Goal: Navigation & Orientation: Find specific page/section

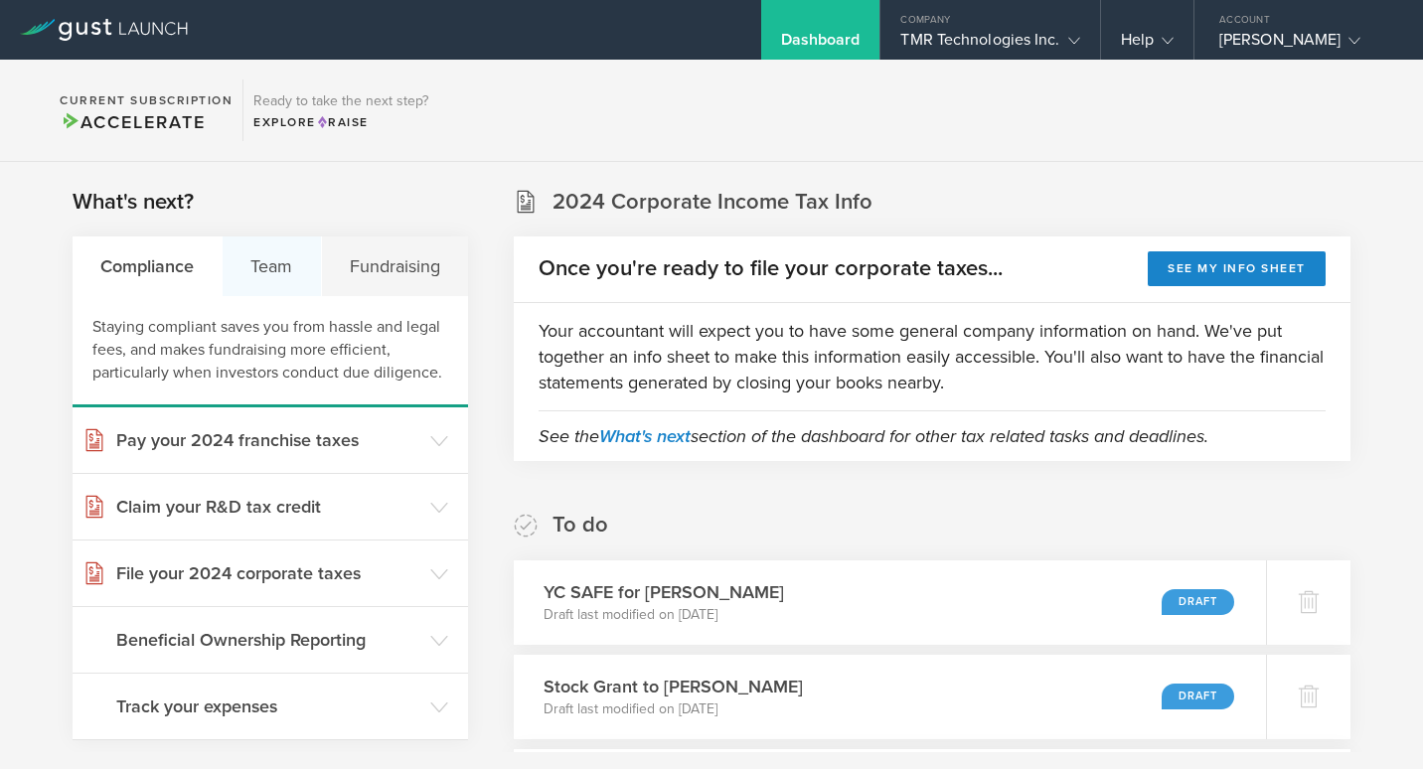
click at [275, 279] on div "Team" at bounding box center [272, 266] width 98 height 60
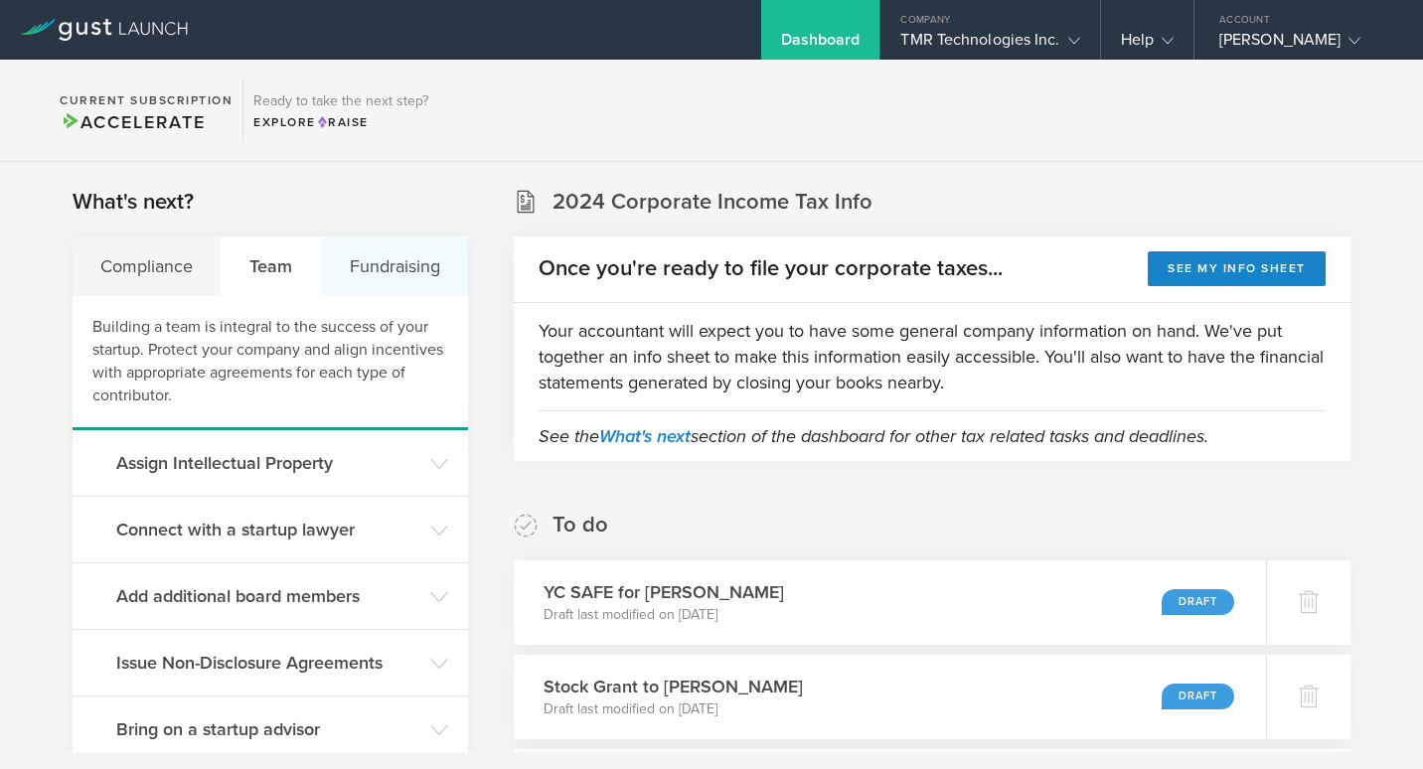
click at [389, 259] on div "Fundraising" at bounding box center [395, 266] width 146 height 60
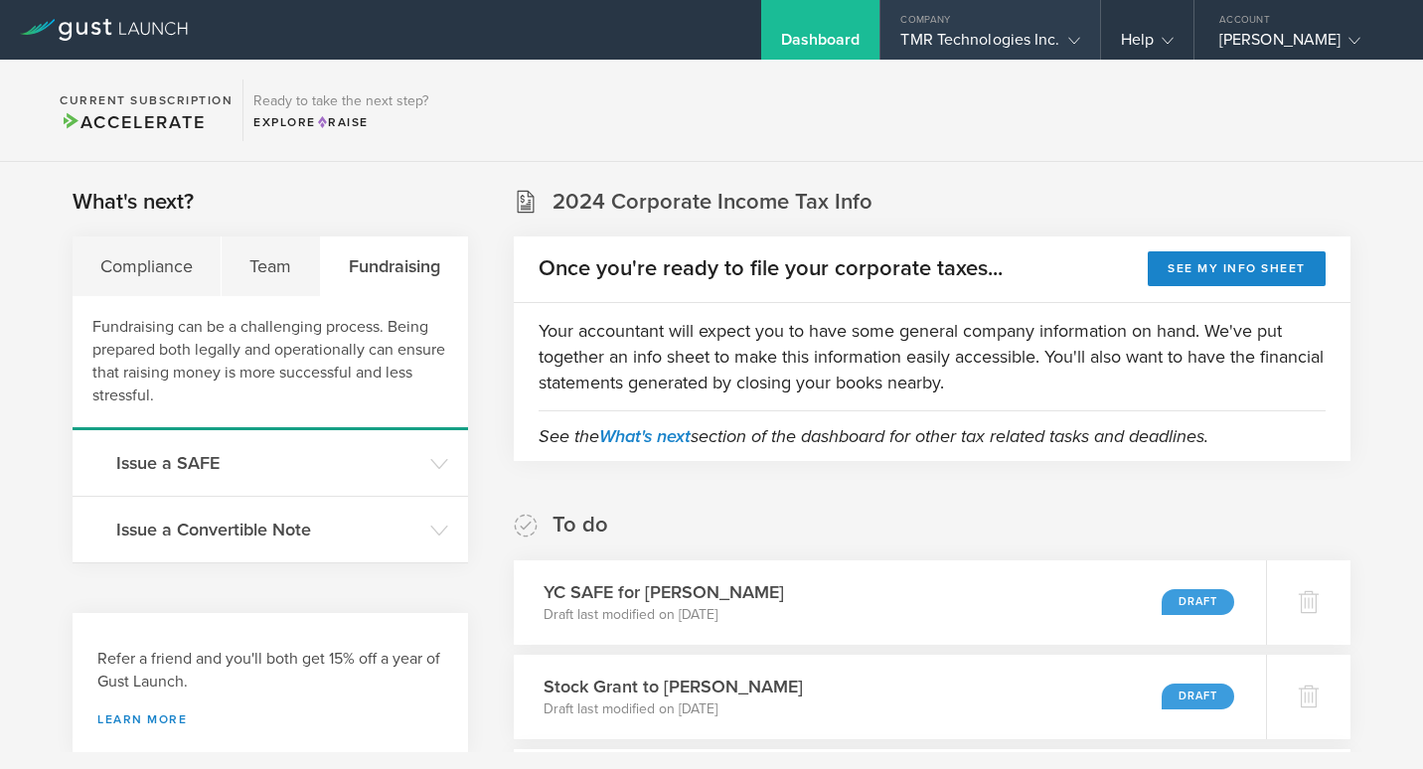
click at [984, 37] on div "TMR Technologies Inc." at bounding box center [989, 45] width 179 height 30
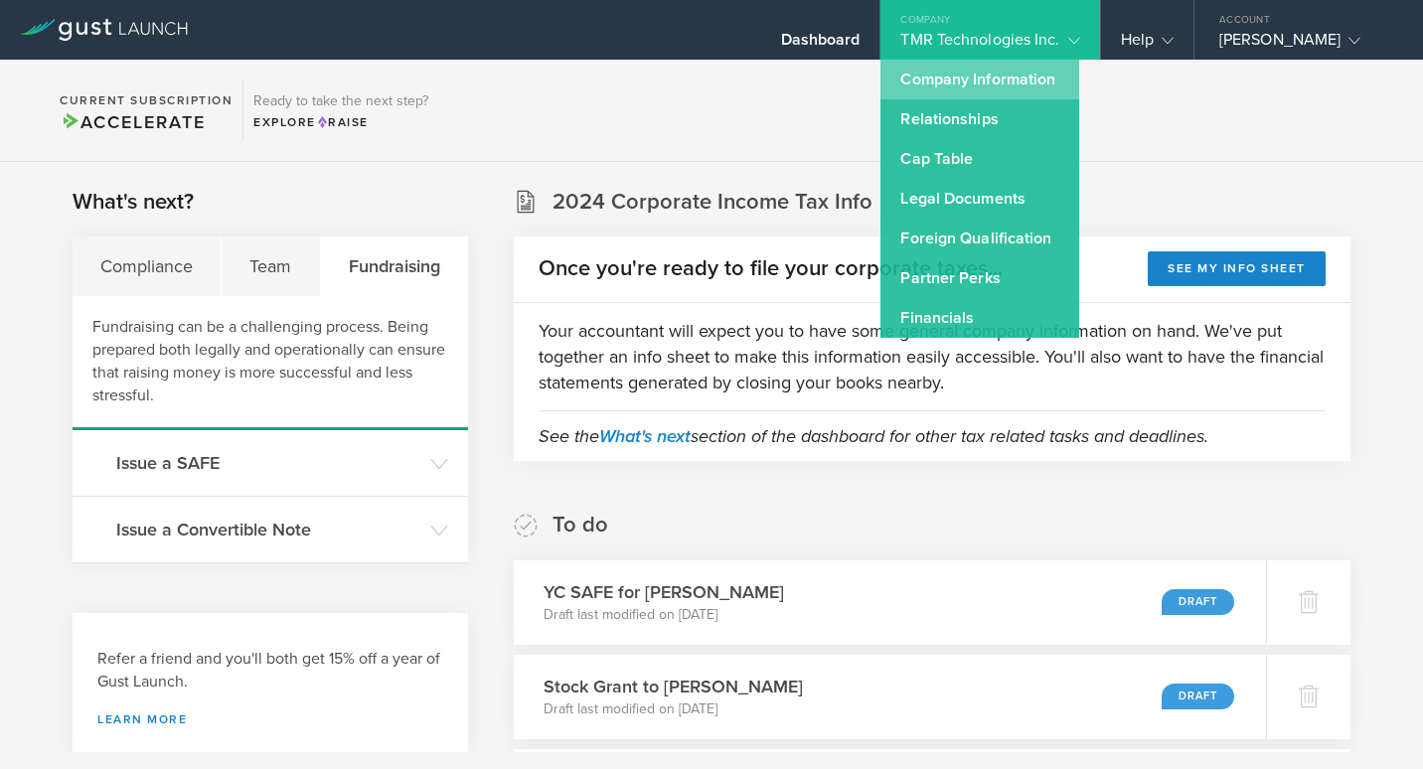
click at [973, 79] on link "Company Information" at bounding box center [979, 80] width 199 height 40
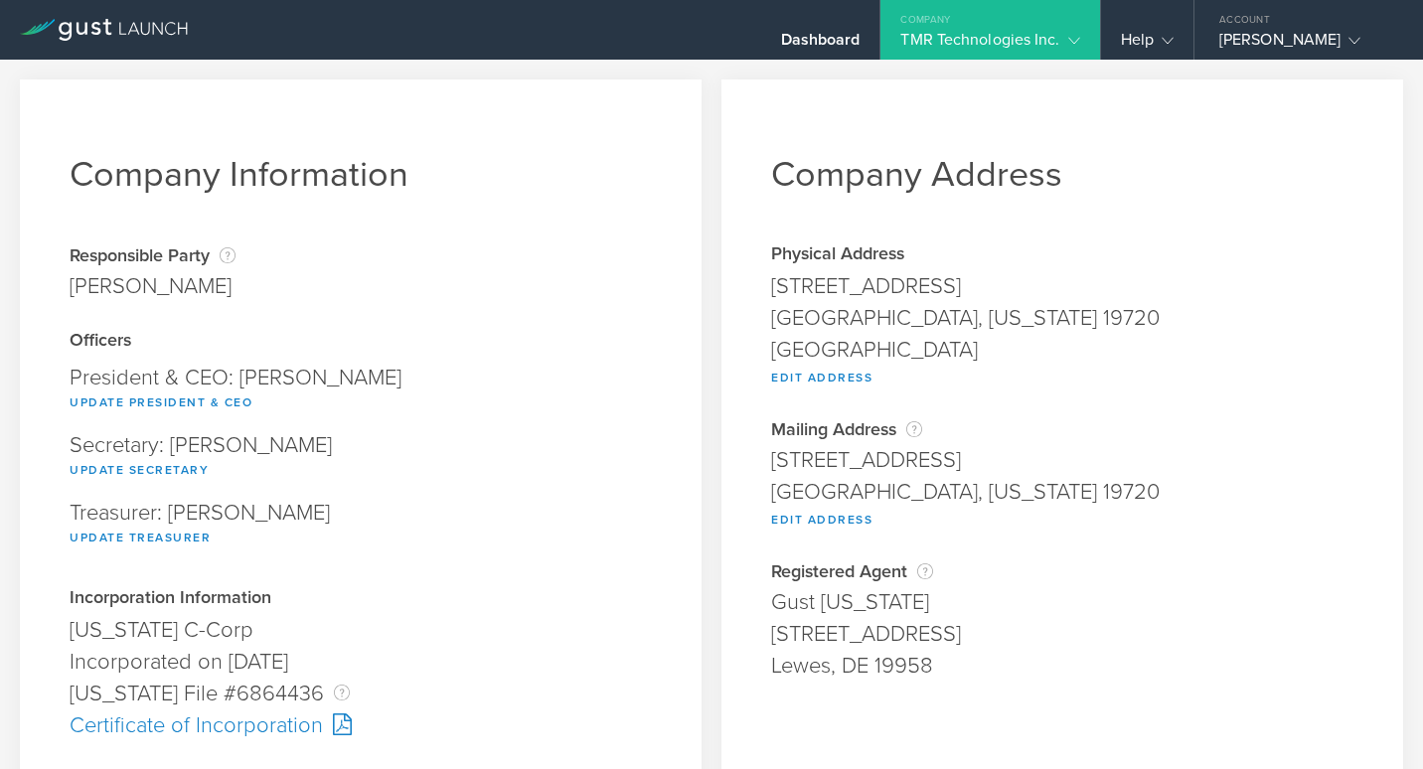
click at [1002, 44] on div "TMR Technologies Inc." at bounding box center [989, 45] width 179 height 30
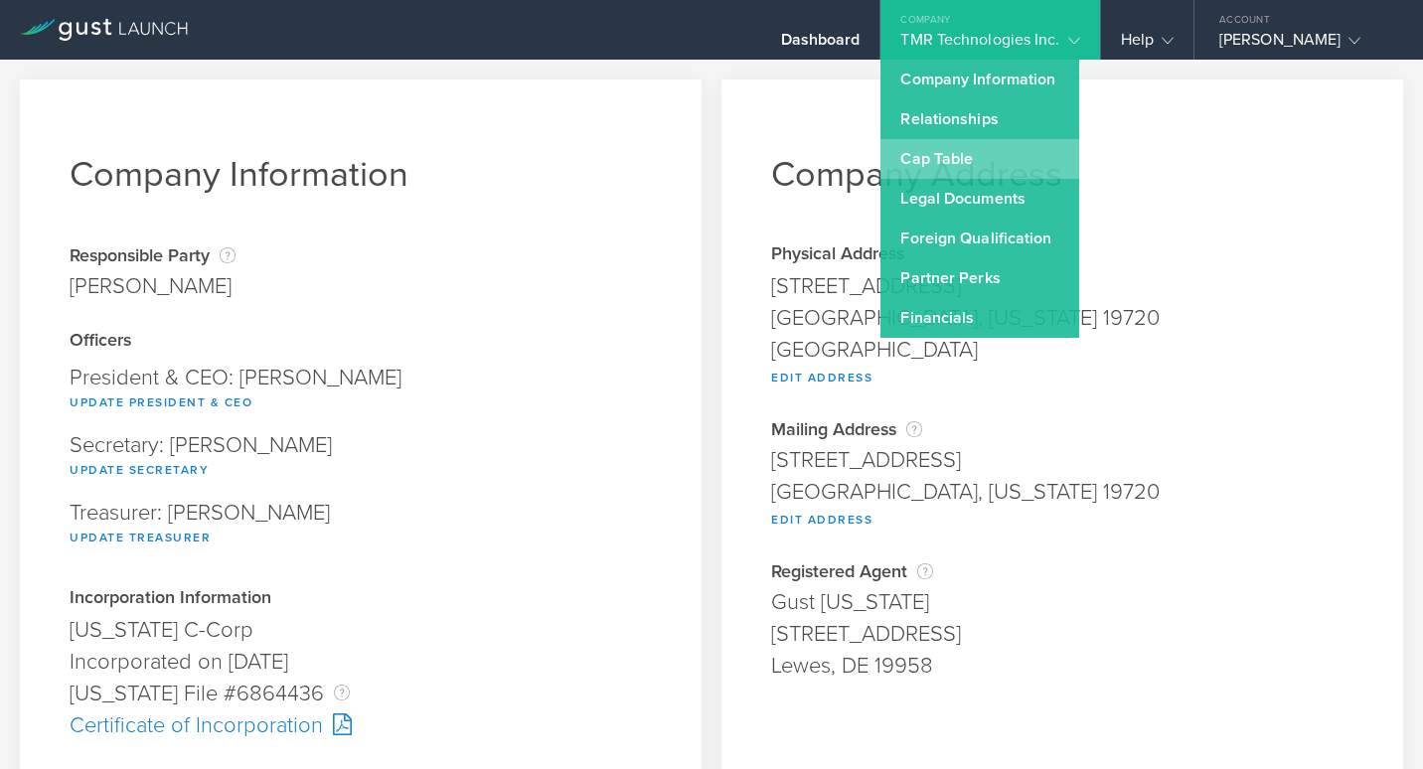
click at [975, 149] on link "Cap Table" at bounding box center [979, 159] width 199 height 40
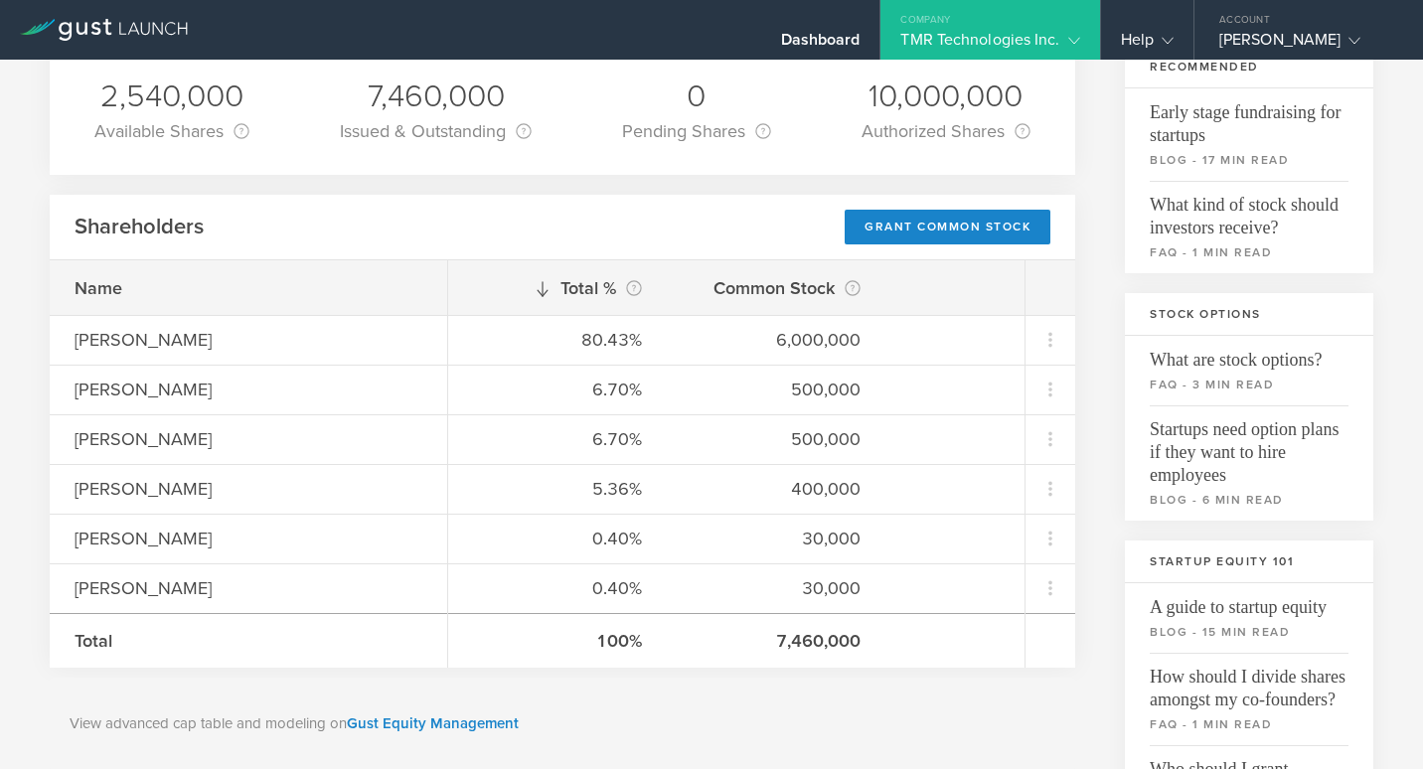
scroll to position [193, 0]
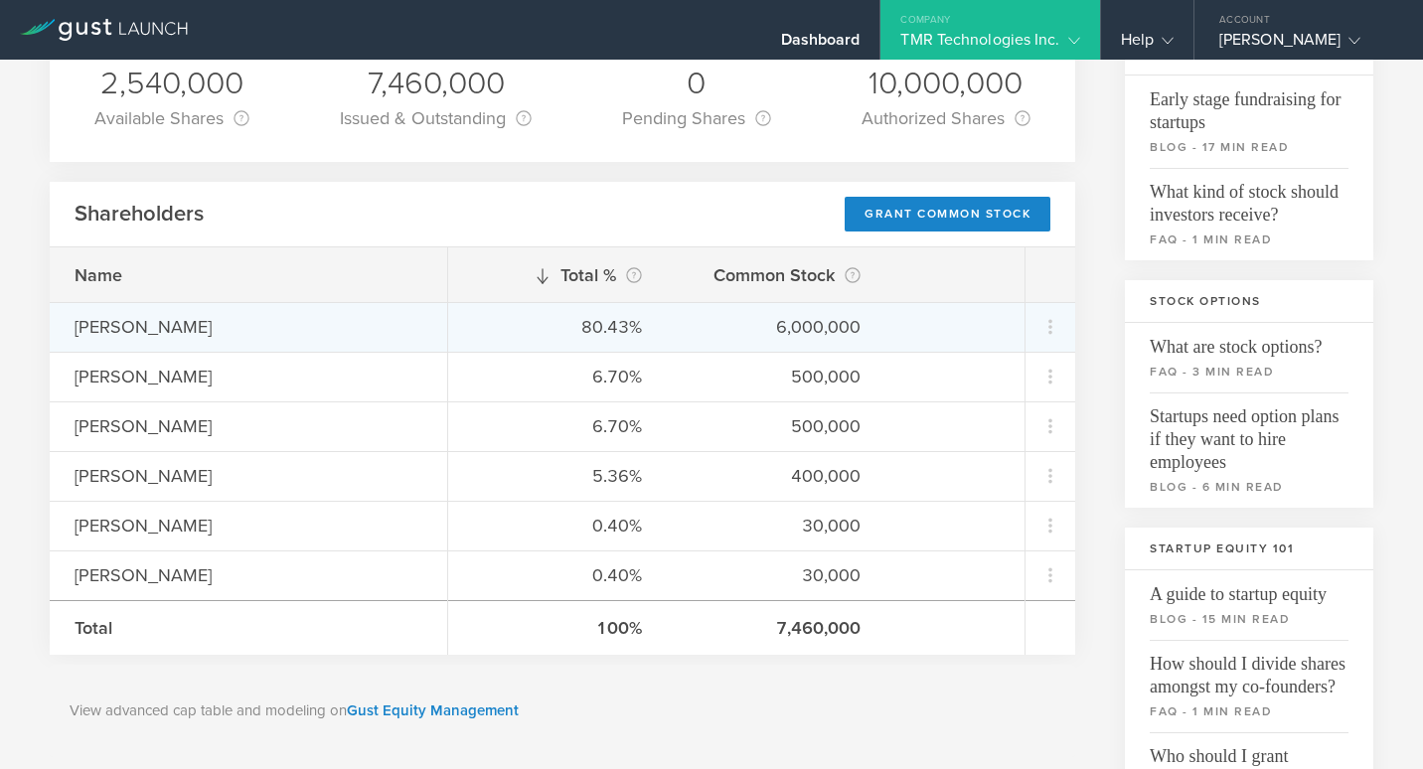
click at [558, 325] on div "80.43%" at bounding box center [557, 327] width 169 height 26
click at [1041, 332] on icon at bounding box center [1050, 327] width 24 height 24
click at [1095, 318] on md-backdrop at bounding box center [711, 384] width 1423 height 769
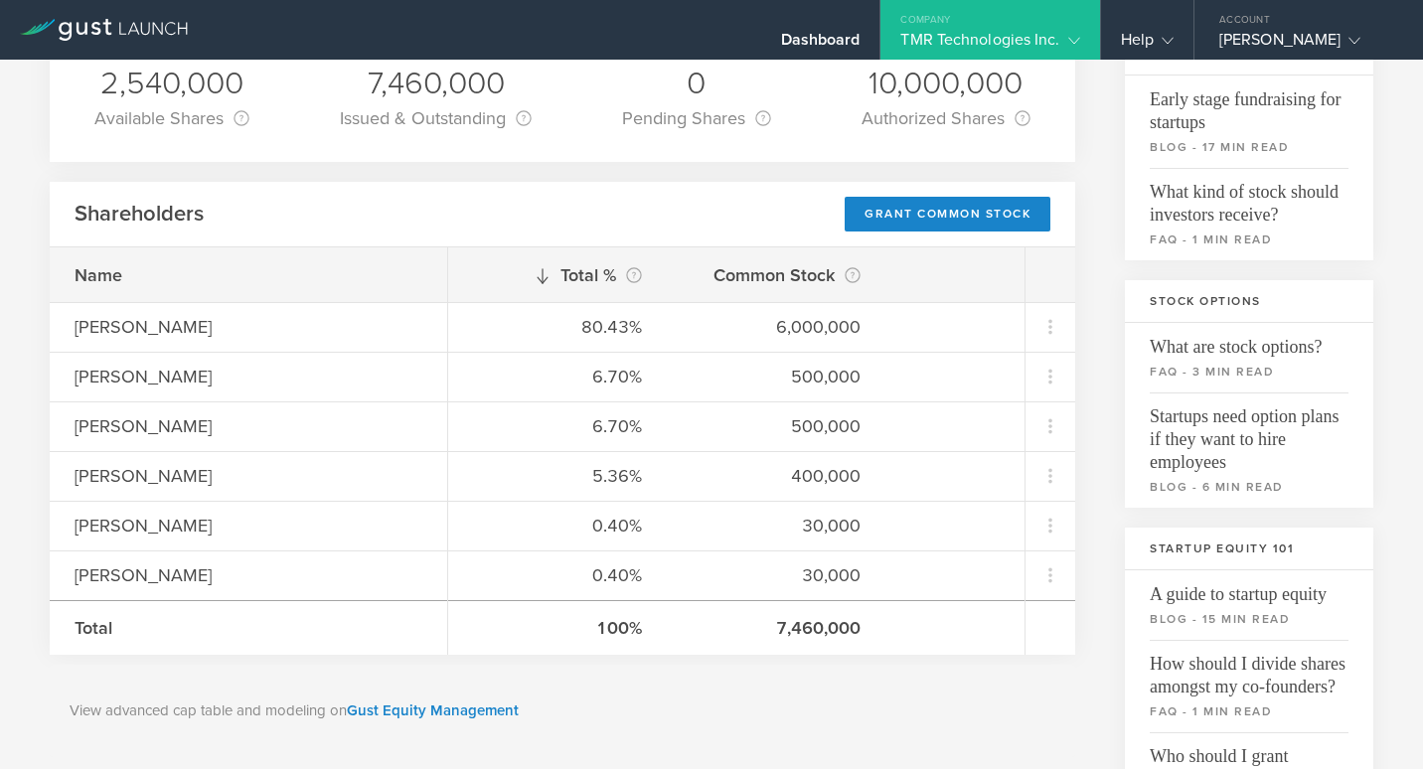
click at [962, 51] on div "TMR Technologies Inc." at bounding box center [989, 45] width 179 height 30
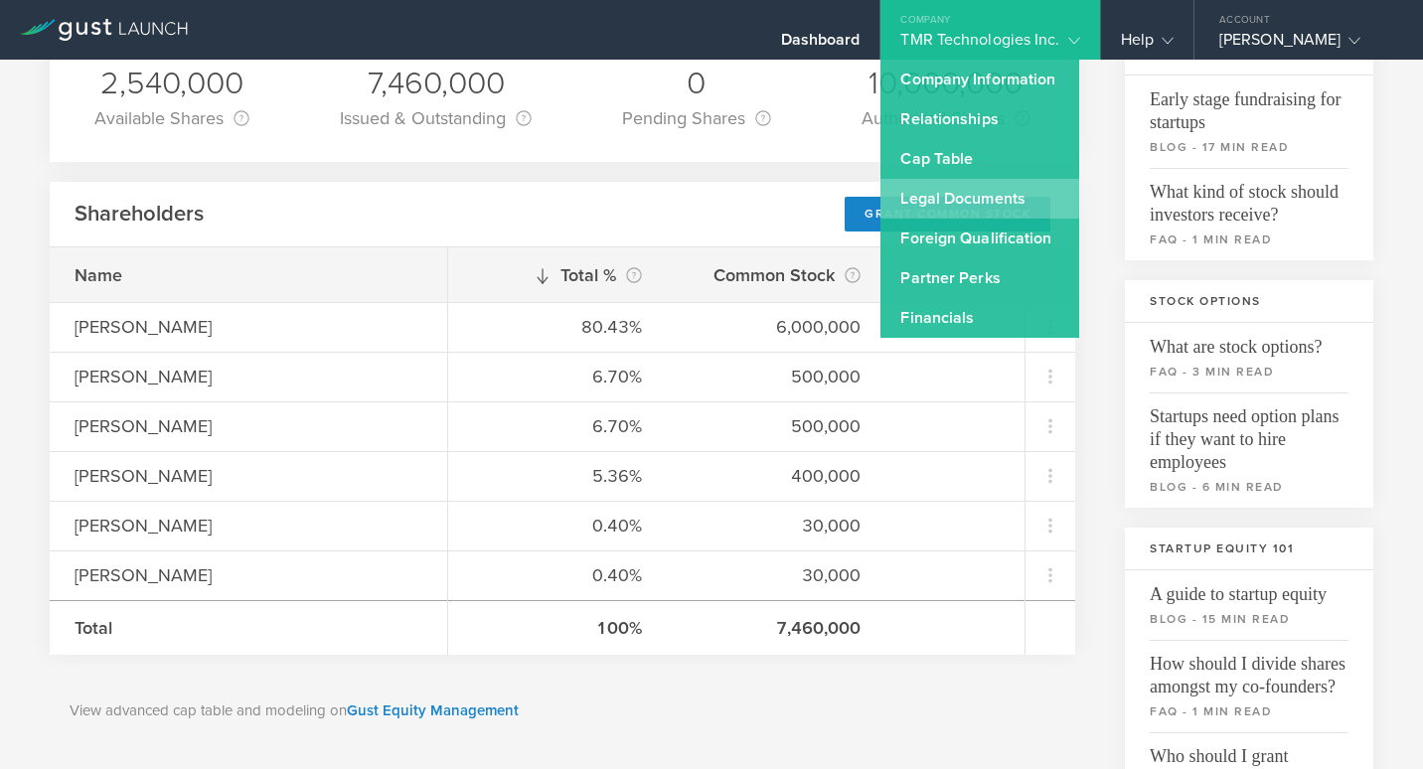
click at [960, 185] on link "Legal Documents" at bounding box center [979, 199] width 199 height 40
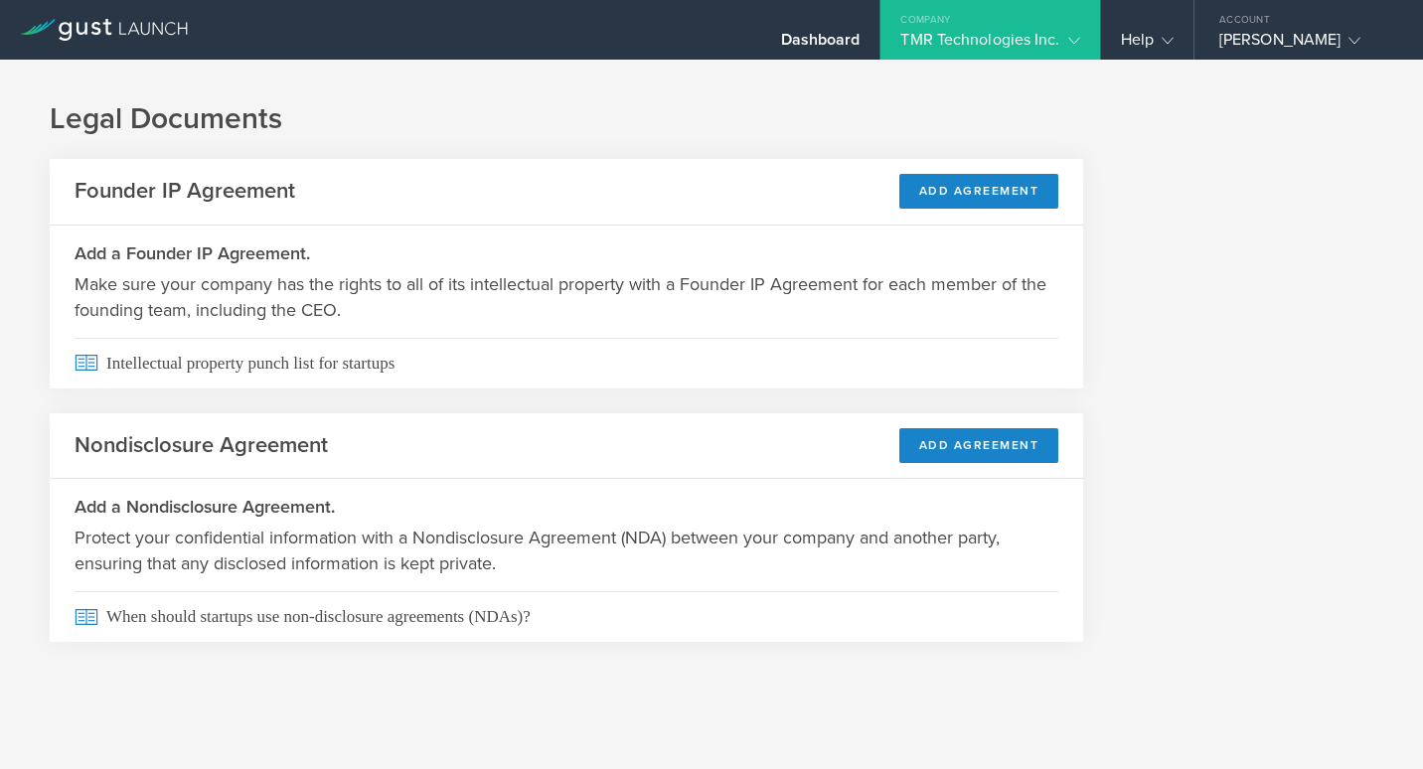
click at [1078, 42] on icon at bounding box center [1074, 41] width 12 height 12
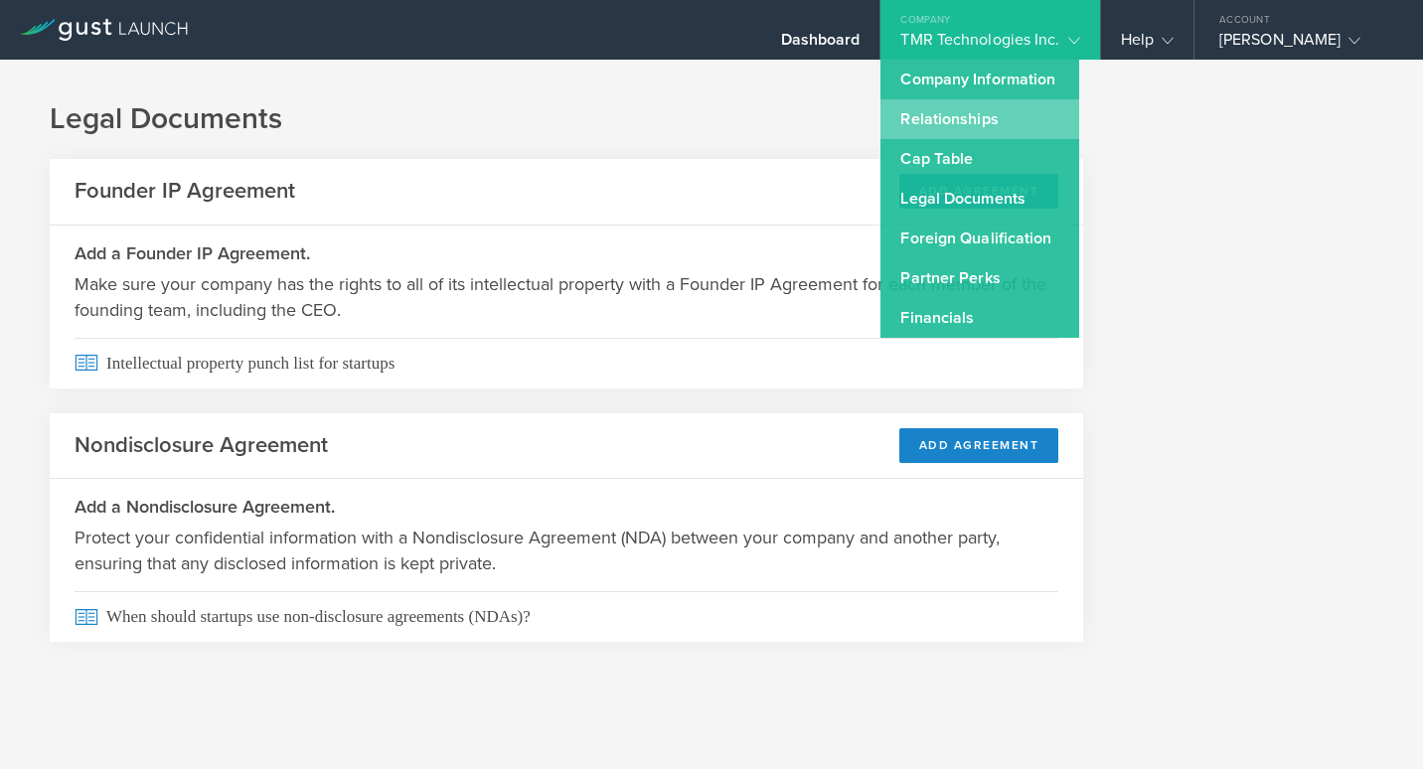
click at [967, 118] on link "Relationships" at bounding box center [979, 119] width 199 height 40
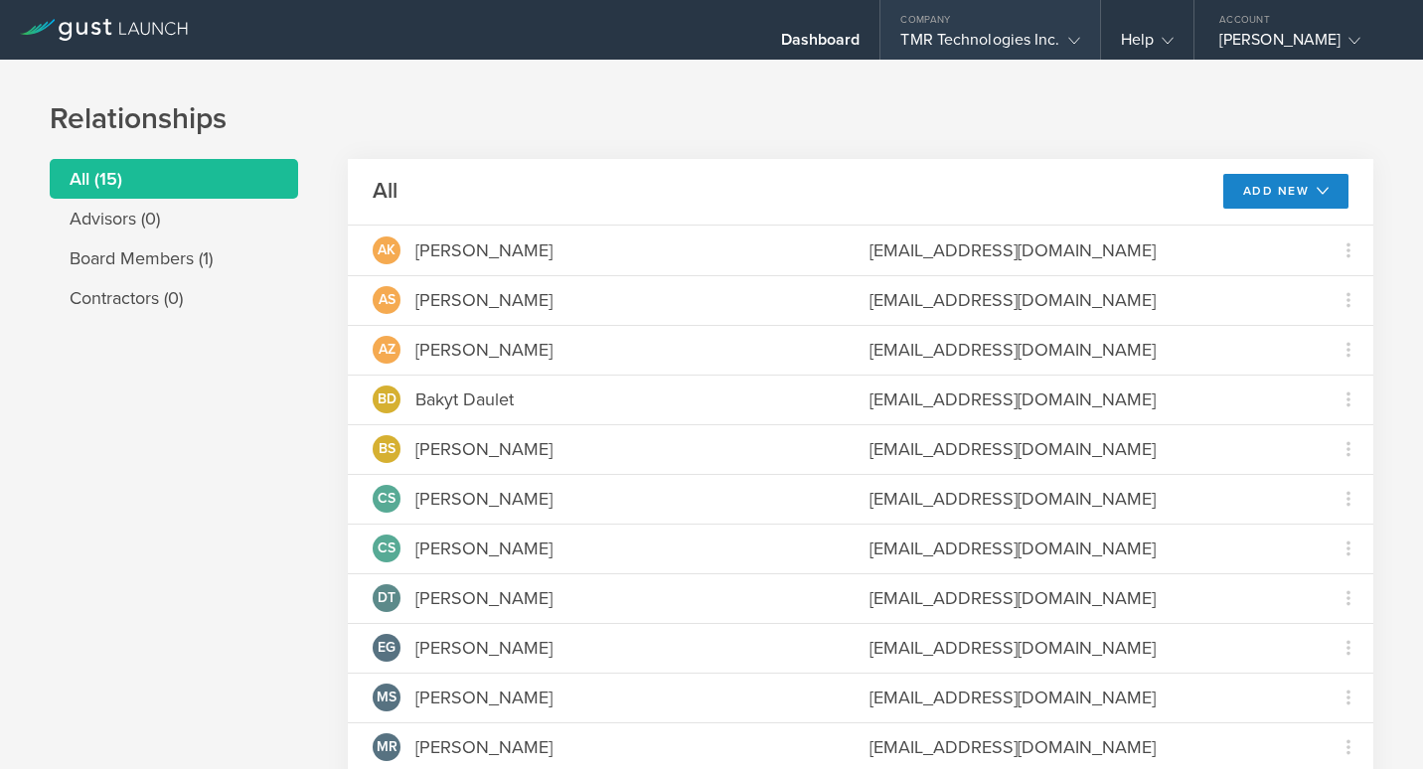
click at [995, 52] on div "TMR Technologies Inc." at bounding box center [989, 45] width 179 height 30
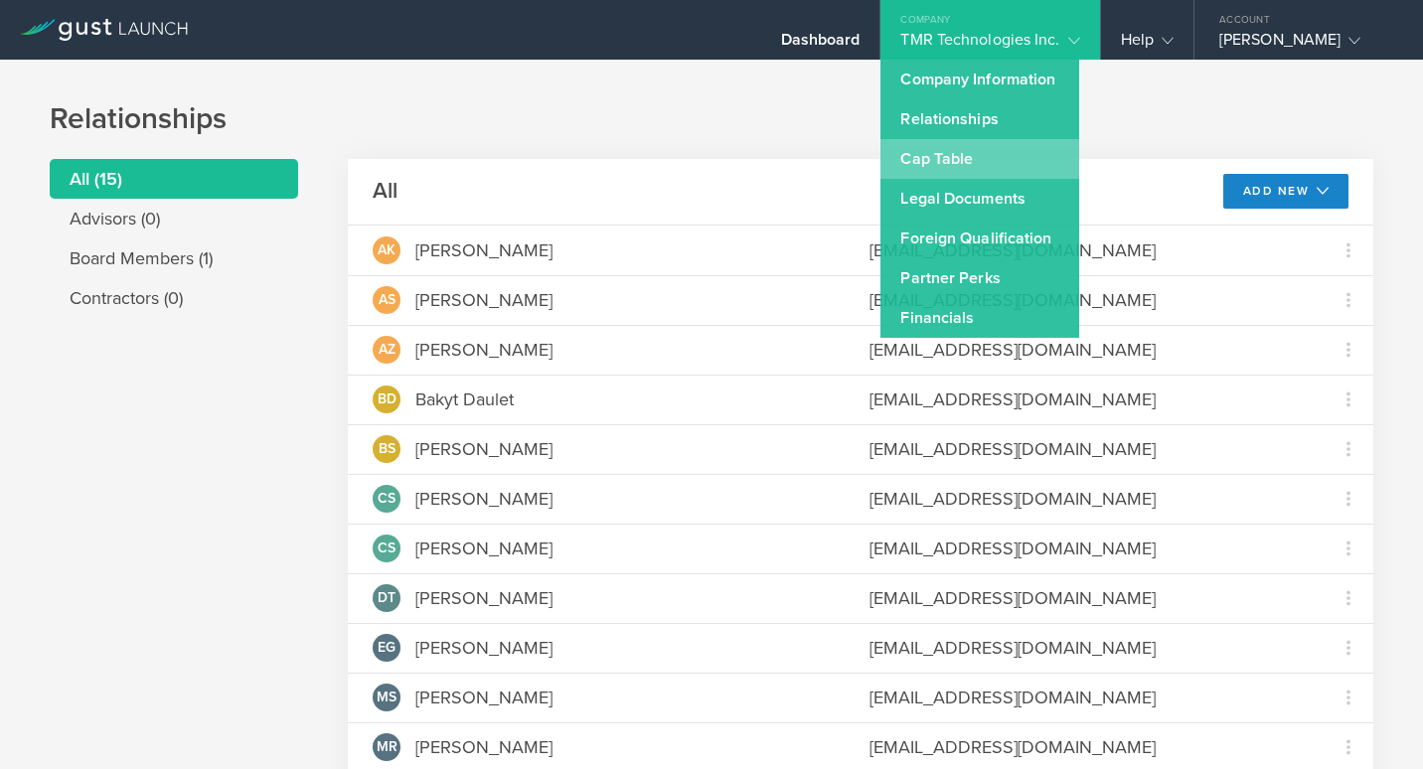
click at [952, 165] on link "Cap Table" at bounding box center [979, 159] width 199 height 40
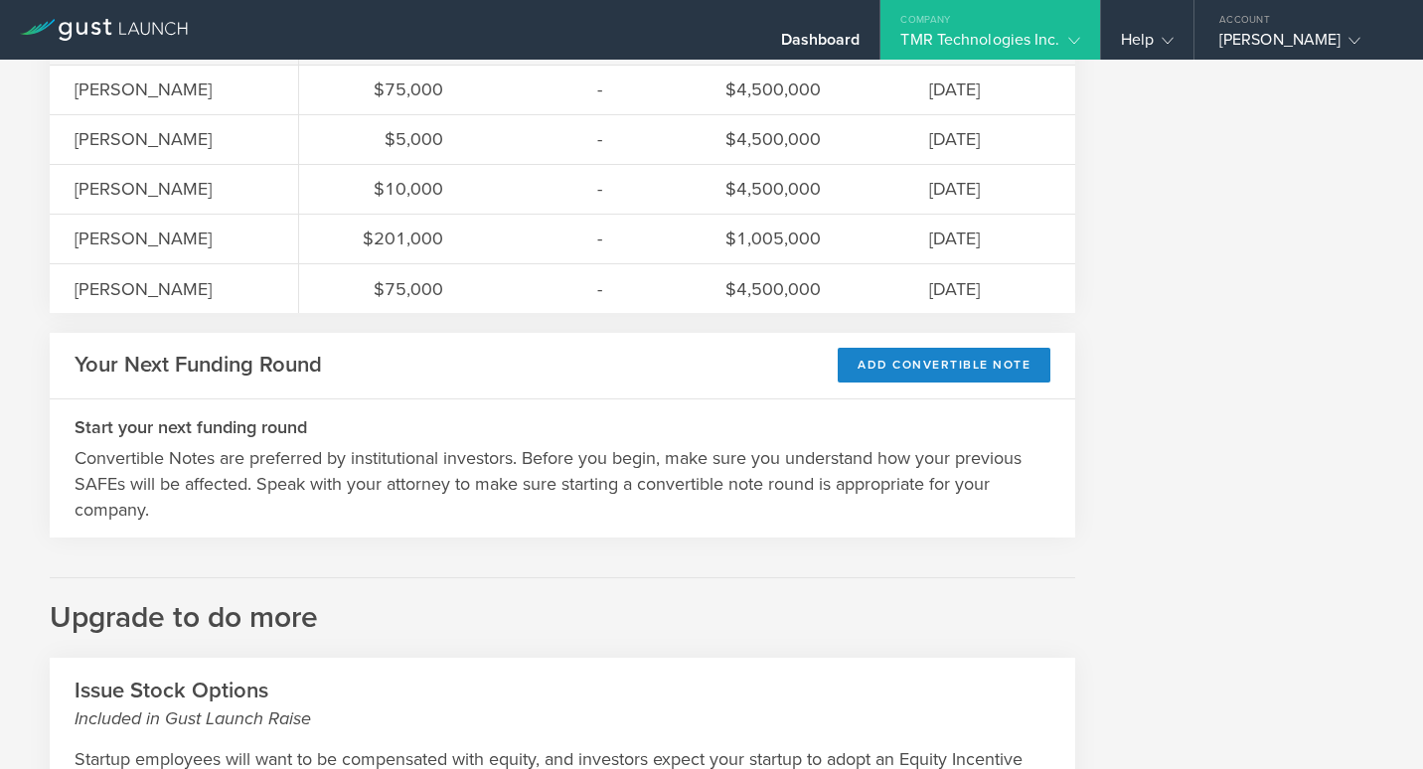
scroll to position [1075, 0]
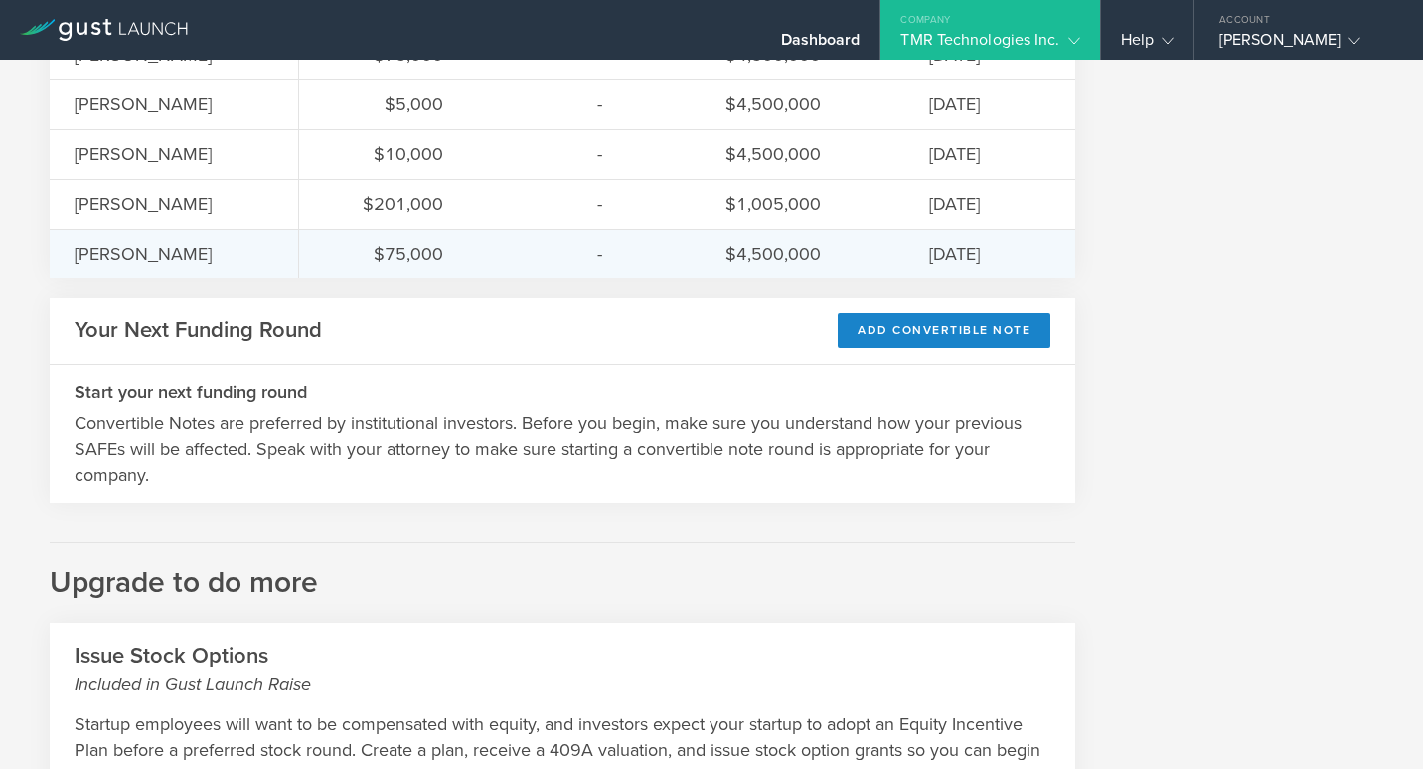
click at [707, 233] on div "$75,000 - $4,500,000 [DATE]" at bounding box center [687, 254] width 776 height 50
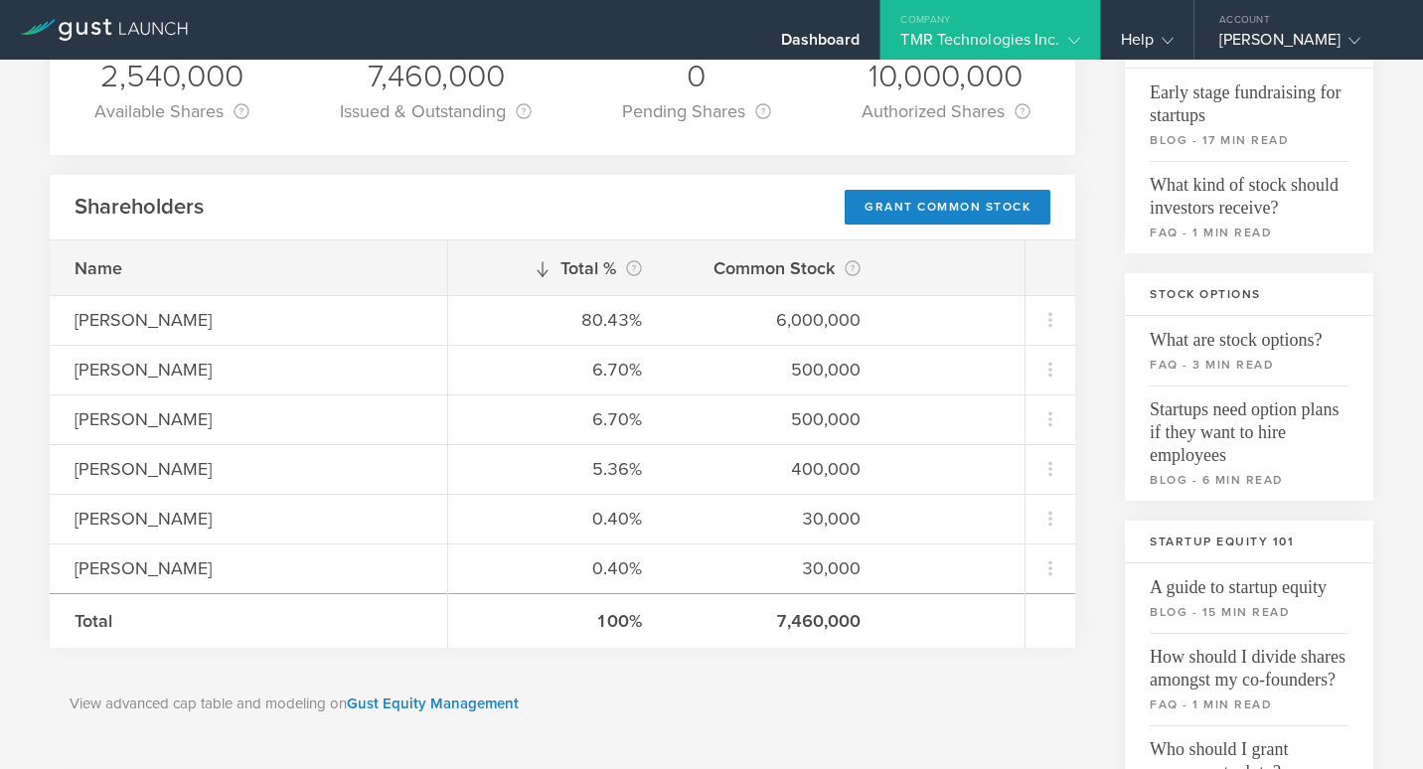
scroll to position [201, 0]
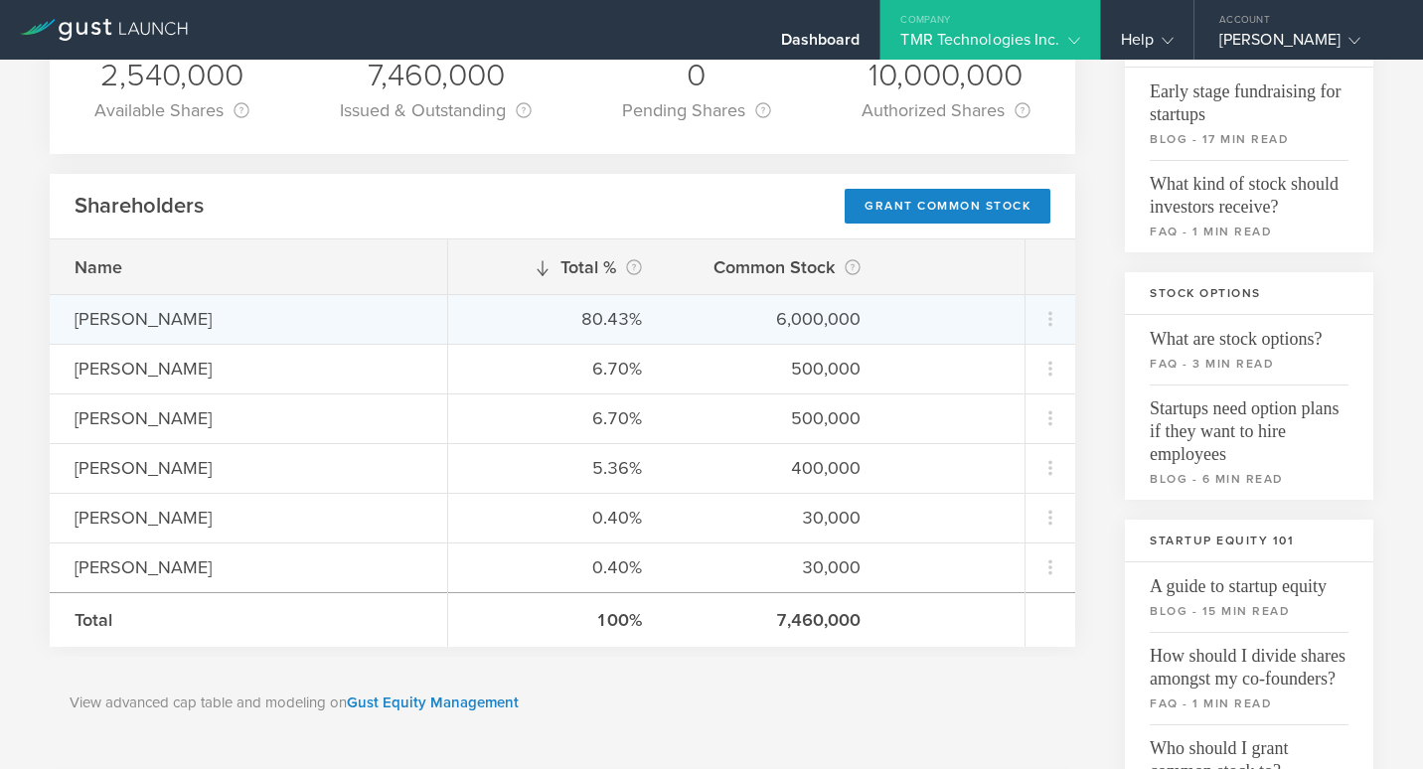
click at [189, 330] on div "[PERSON_NAME]" at bounding box center [249, 319] width 348 height 26
click at [1035, 331] on icon at bounding box center [1050, 319] width 35 height 35
click at [344, 530] on md-backdrop at bounding box center [711, 384] width 1423 height 769
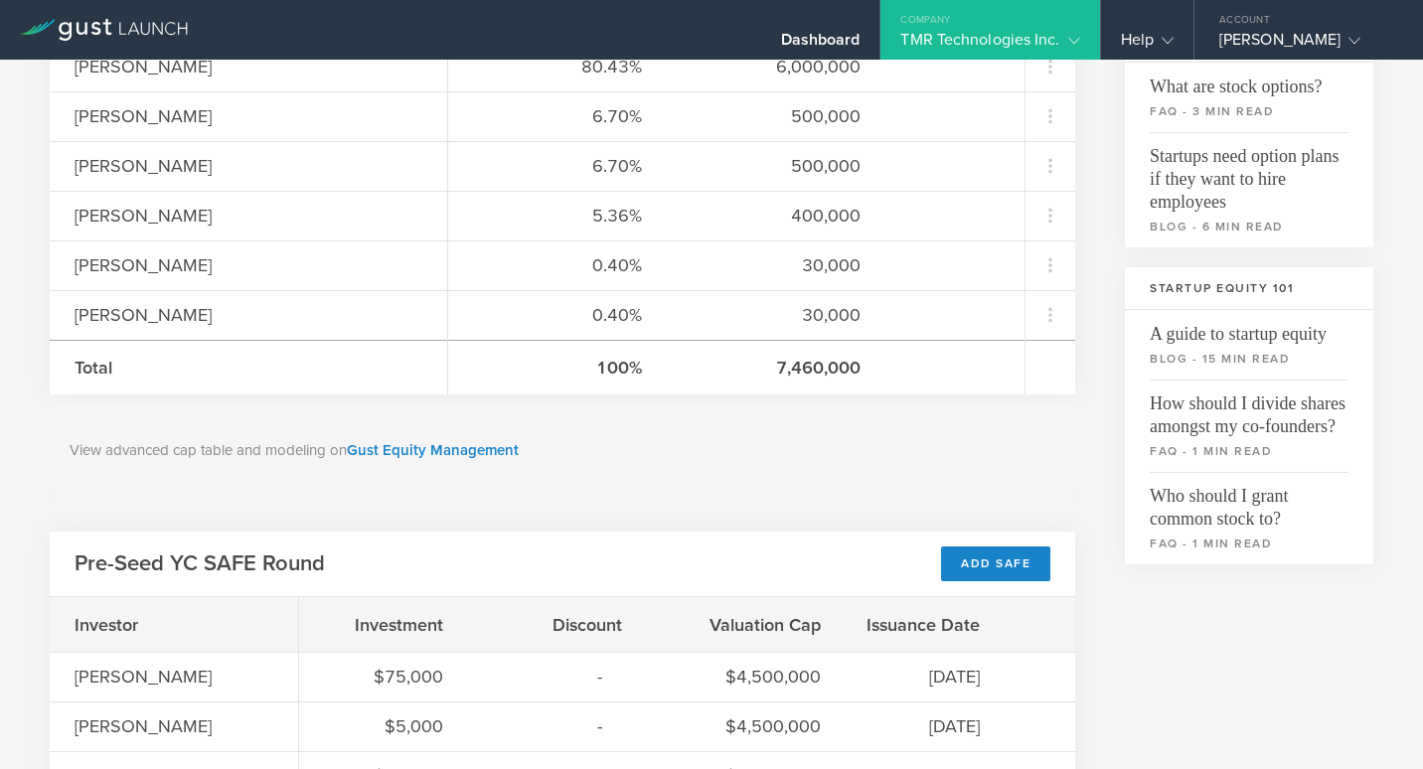
scroll to position [552, 0]
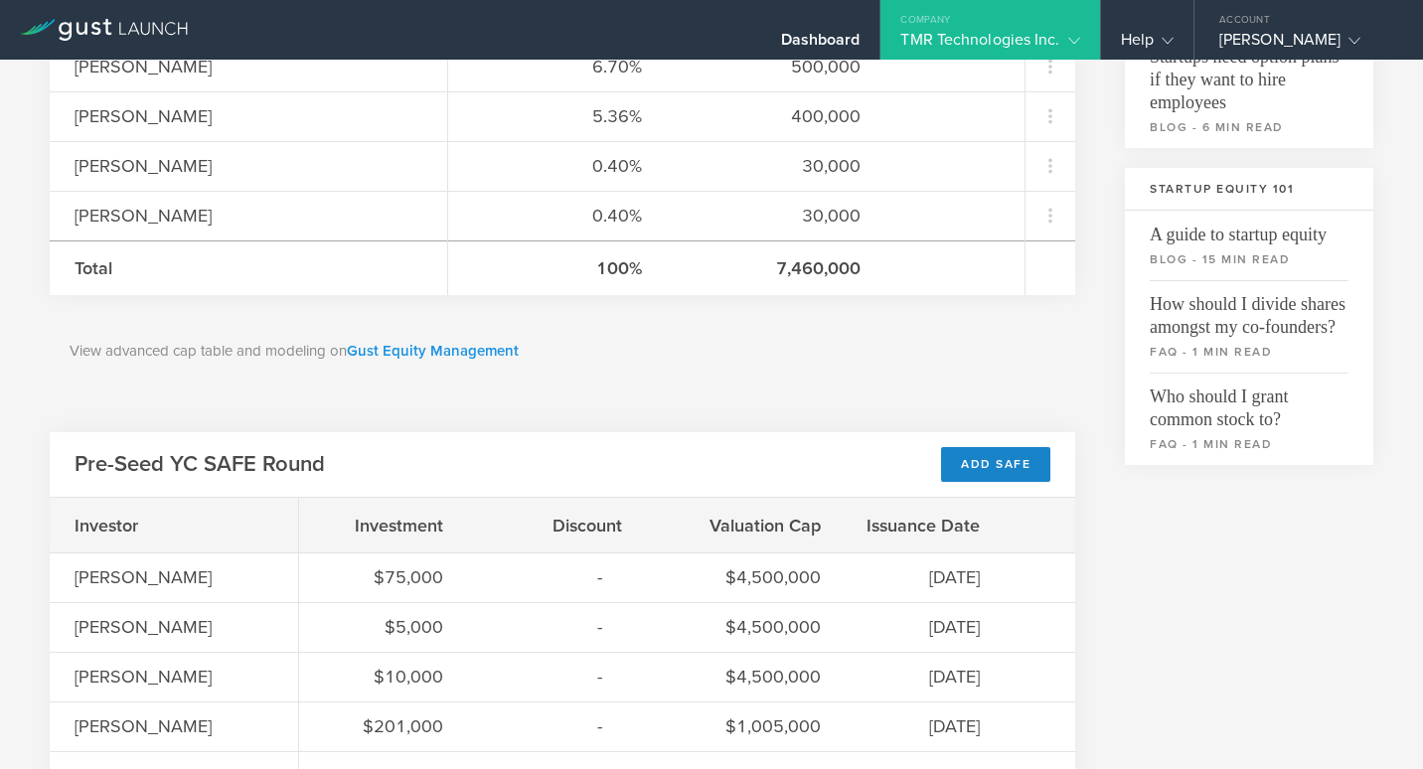
click at [464, 344] on link "Gust Equity Management" at bounding box center [433, 351] width 172 height 18
